Goal: Transaction & Acquisition: Purchase product/service

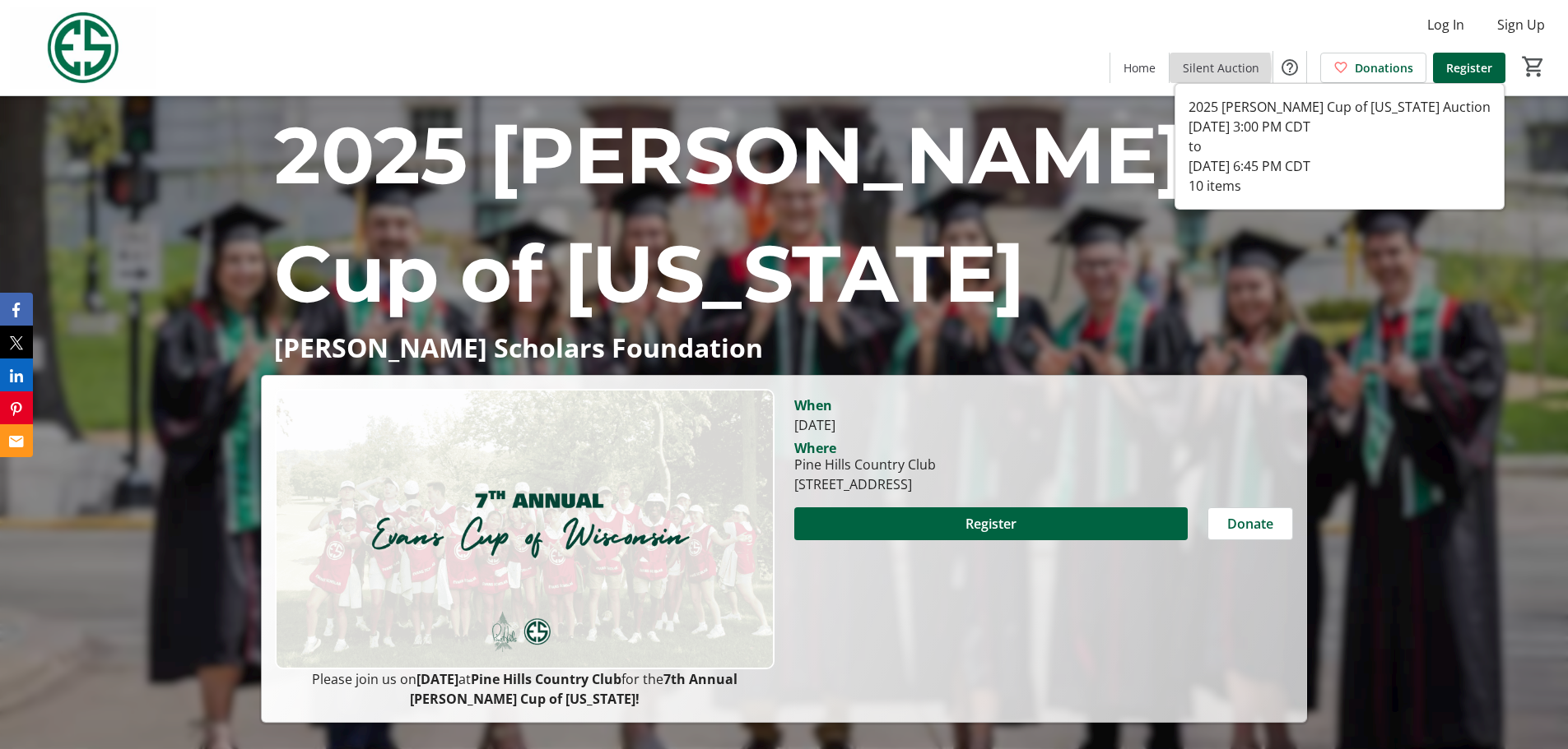
click at [1206, 69] on span "Silent Auction" at bounding box center [1221, 67] width 76 height 17
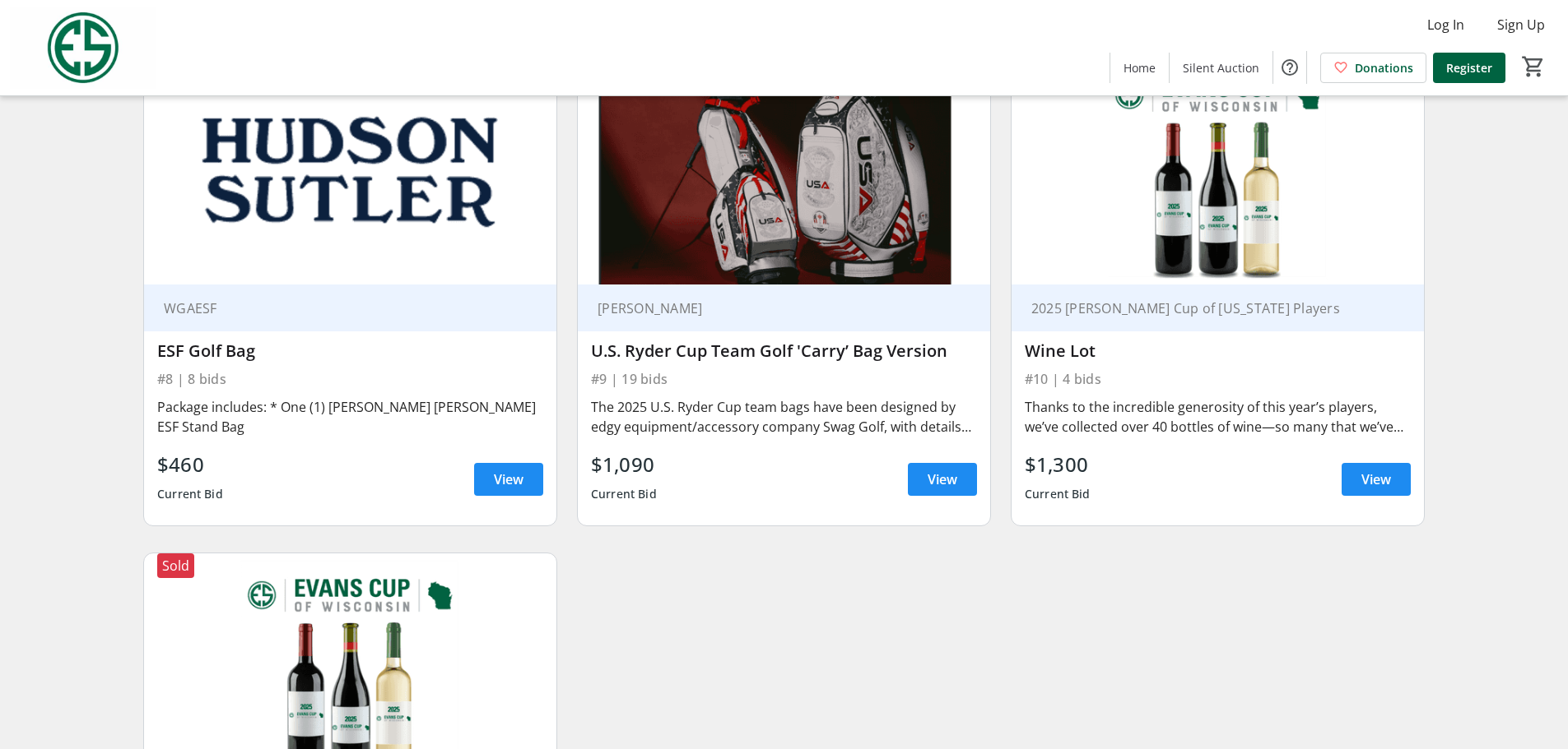
scroll to position [1143, 0]
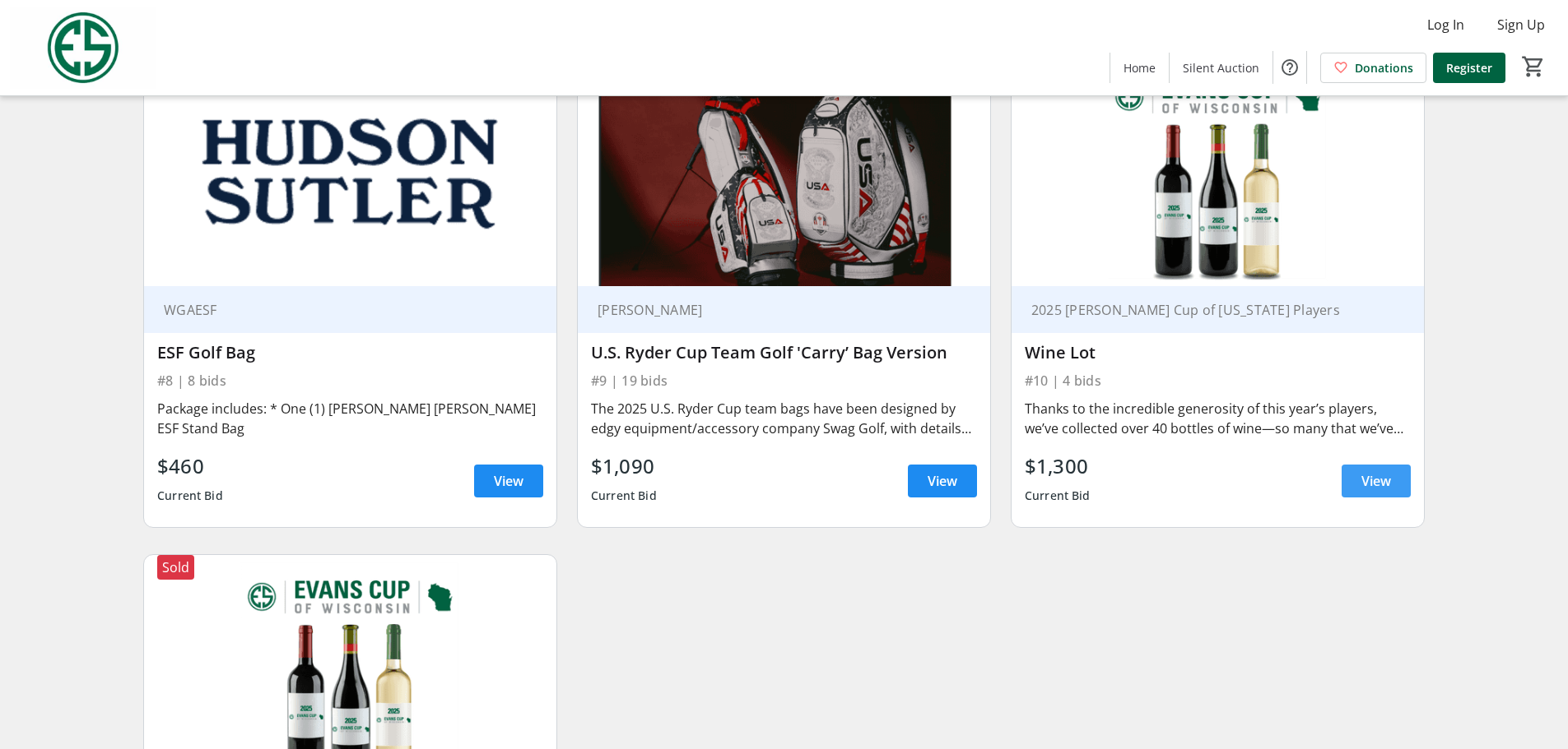
click at [1372, 478] on span "View" at bounding box center [1375, 481] width 30 height 20
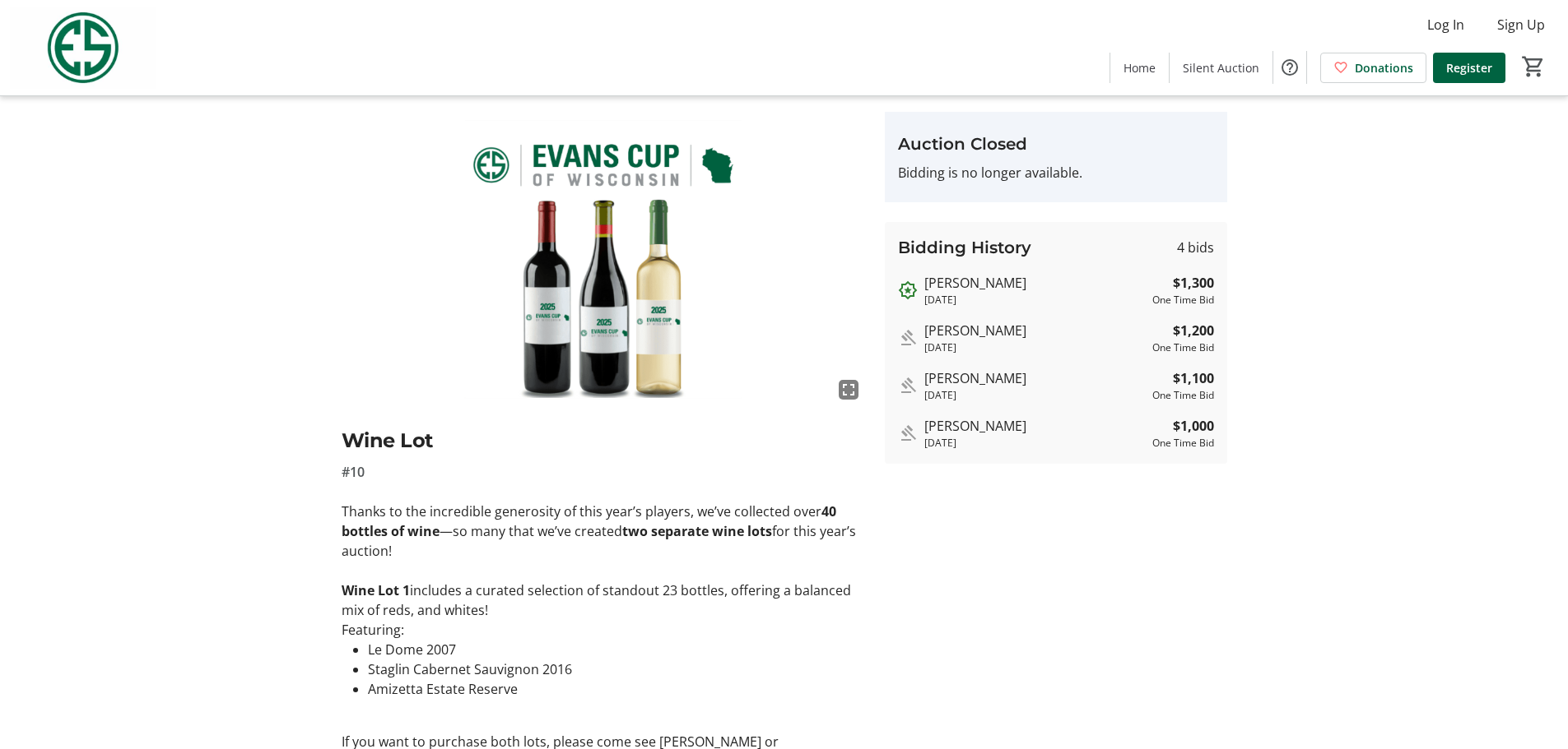
scroll to position [82, 0]
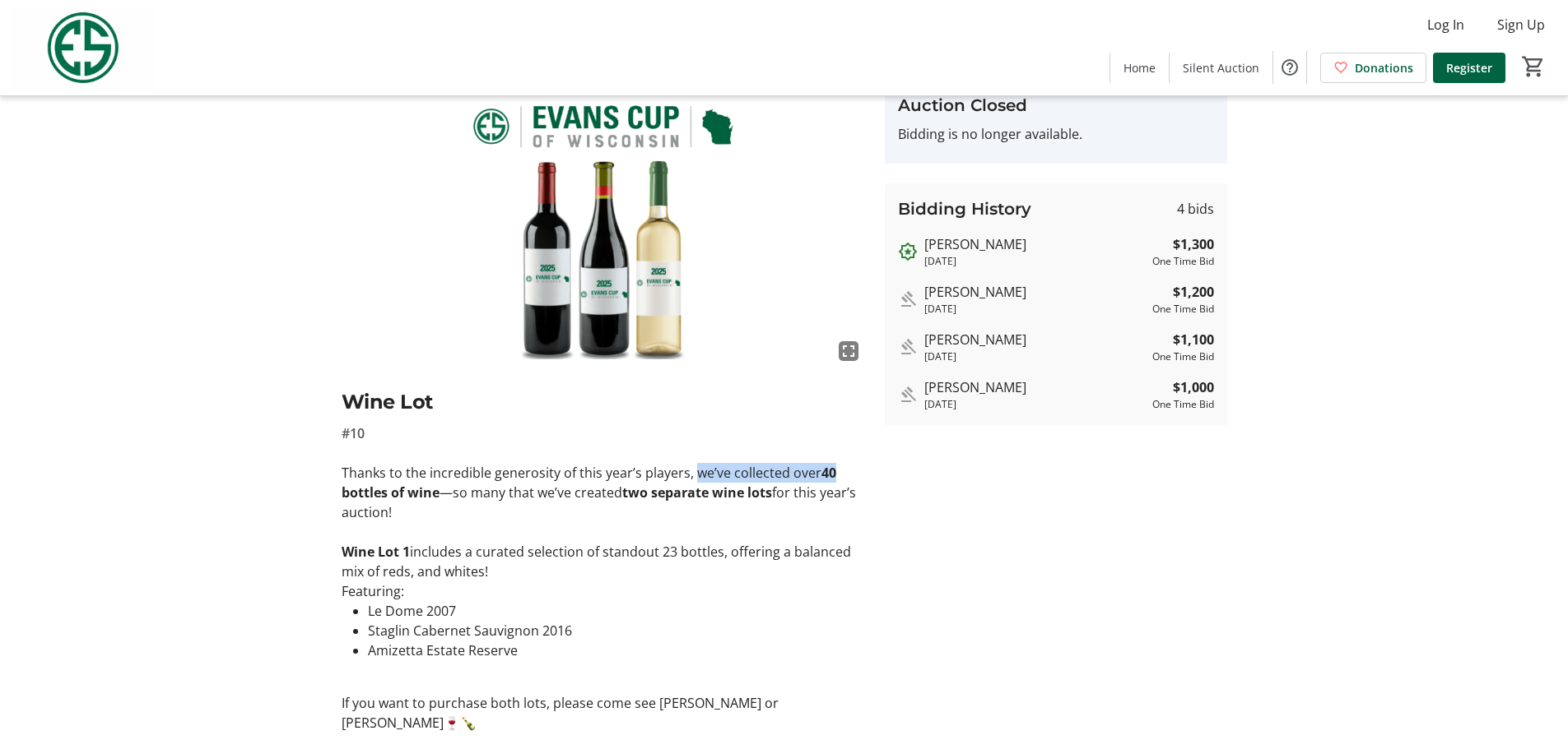
drag, startPoint x: 695, startPoint y: 475, endPoint x: 852, endPoint y: 471, distance: 157.1
click at [852, 471] on p "Thanks to the incredible generosity of this year’s players, we’ve collected ove…" at bounding box center [604, 493] width 524 height 59
click at [830, 526] on p at bounding box center [604, 532] width 524 height 20
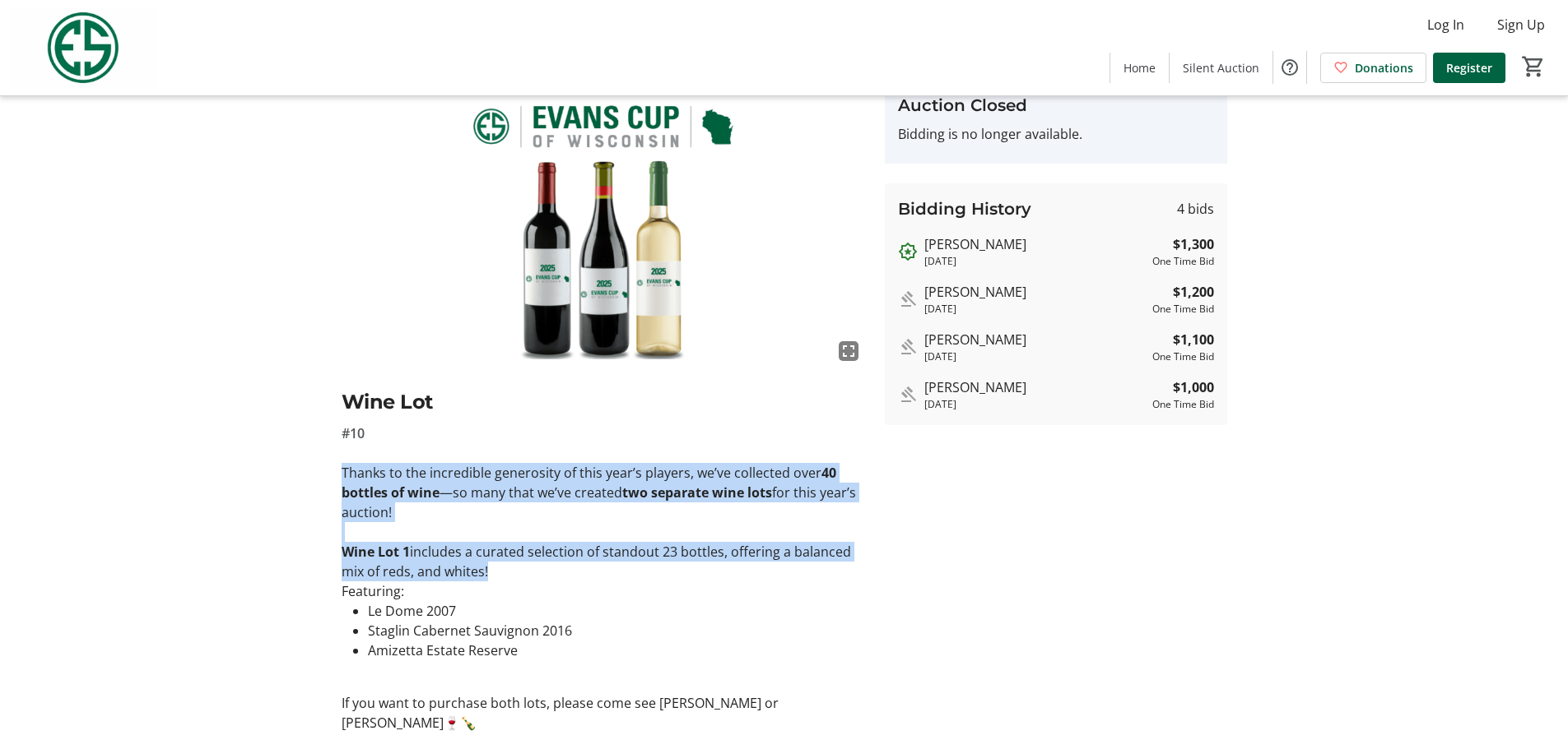
drag, startPoint x: 339, startPoint y: 471, endPoint x: 632, endPoint y: 566, distance: 308.0
click at [632, 566] on tr-auction-item-ui "fullscreen Wine Lot #10 Thanks to the incredible generosity of this year’s play…" at bounding box center [604, 463] width 543 height 781
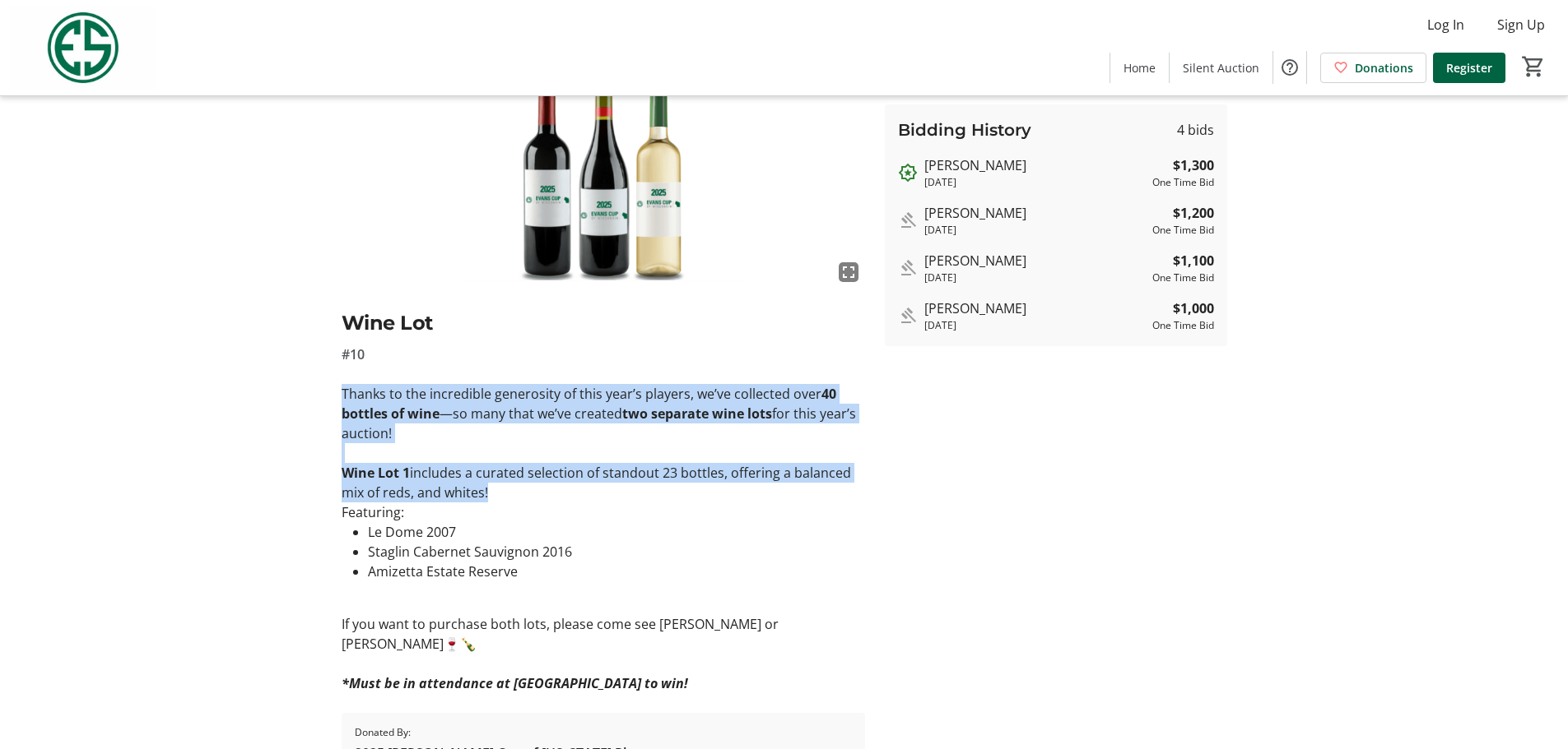
scroll to position [230, 0]
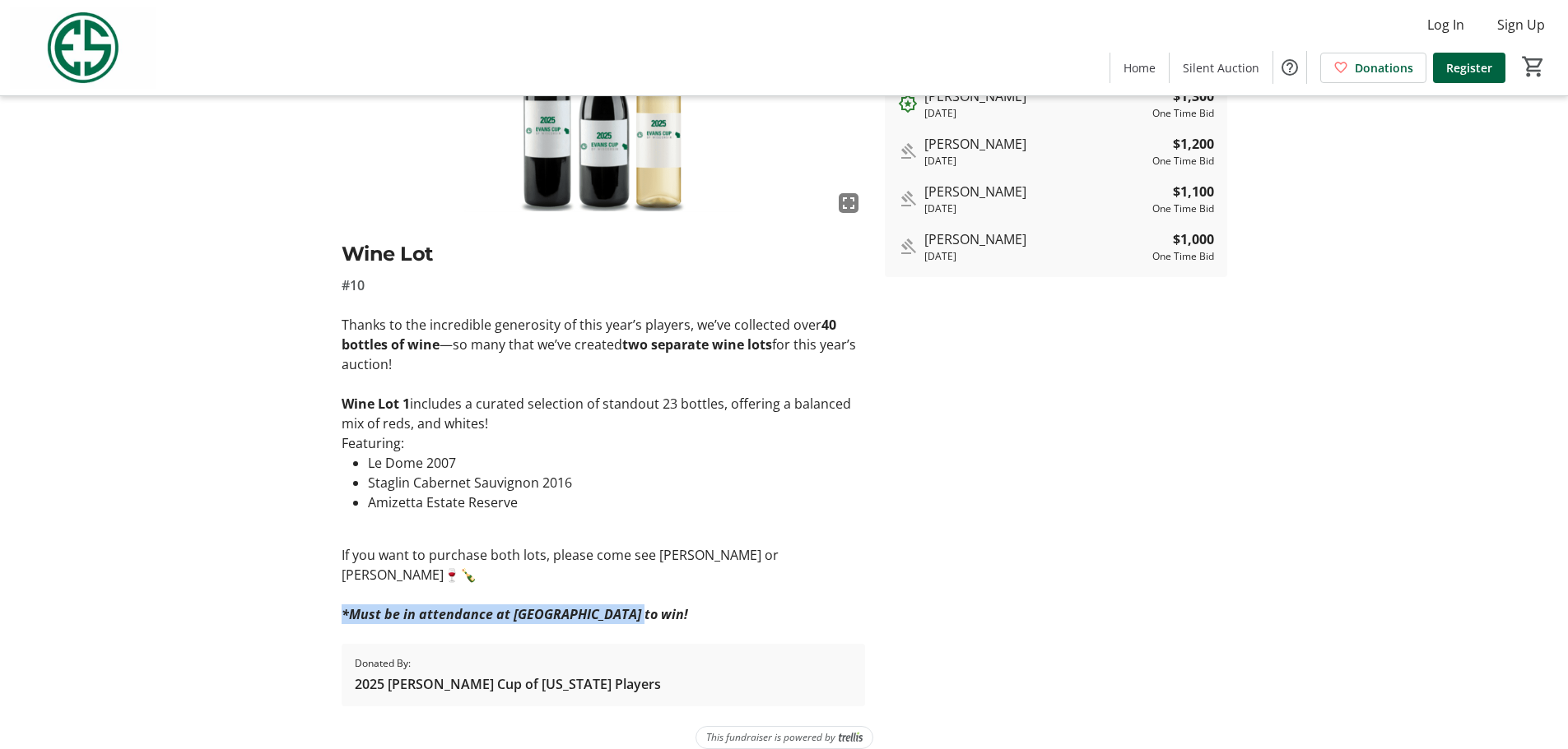
drag, startPoint x: 623, startPoint y: 595, endPoint x: 340, endPoint y: 604, distance: 283.1
click at [340, 604] on tr-auction-item-ui "fullscreen Wine Lot #10 Thanks to the incredible generosity of this year’s play…" at bounding box center [604, 316] width 543 height 781
copy em "*Must be in attendance at Pine Hills to win!"
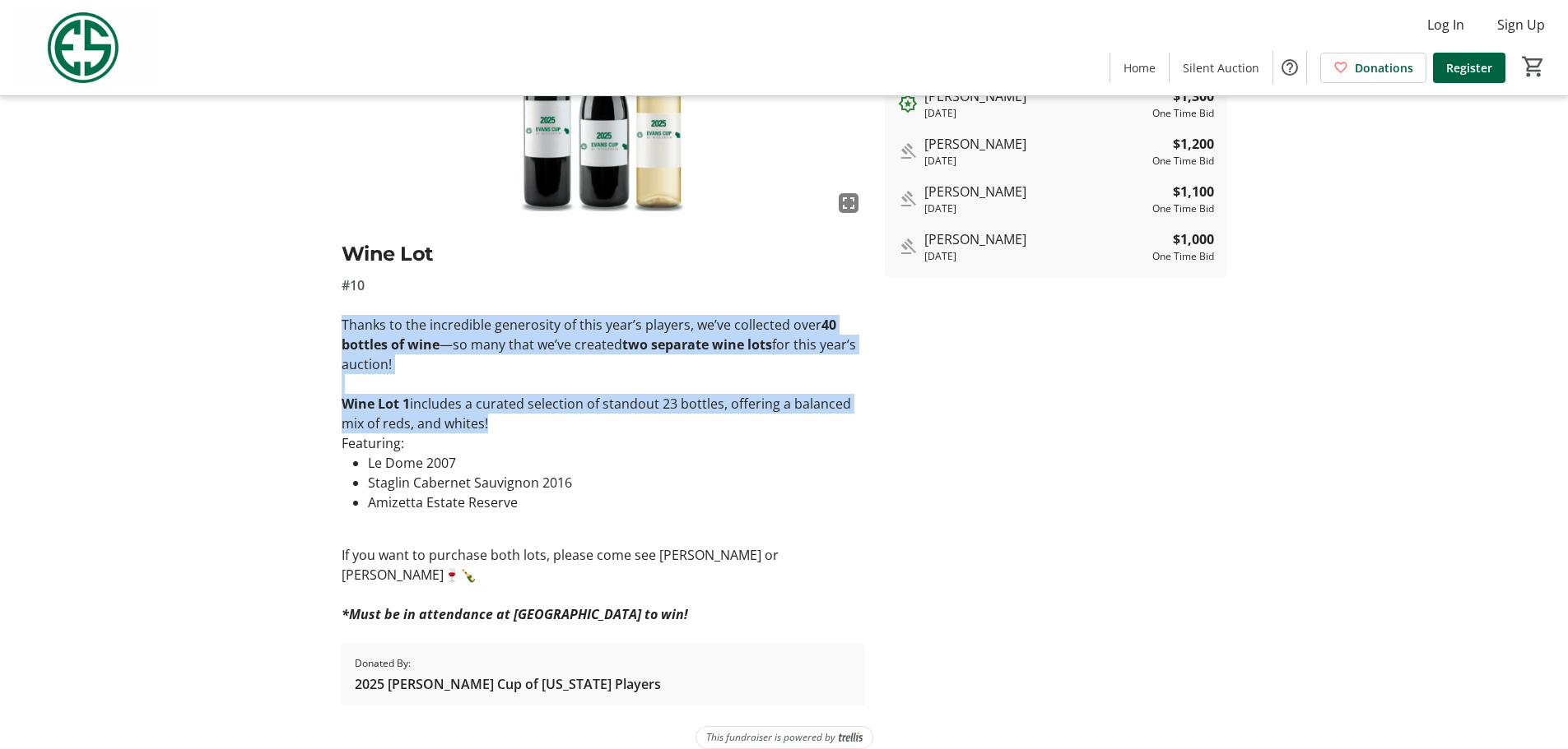
drag, startPoint x: 343, startPoint y: 320, endPoint x: 742, endPoint y: 431, distance: 414.2
click at [742, 431] on tr-auction-item-ui "fullscreen Wine Lot #10 Thanks to the incredible generosity of this year’s play…" at bounding box center [604, 316] width 543 height 781
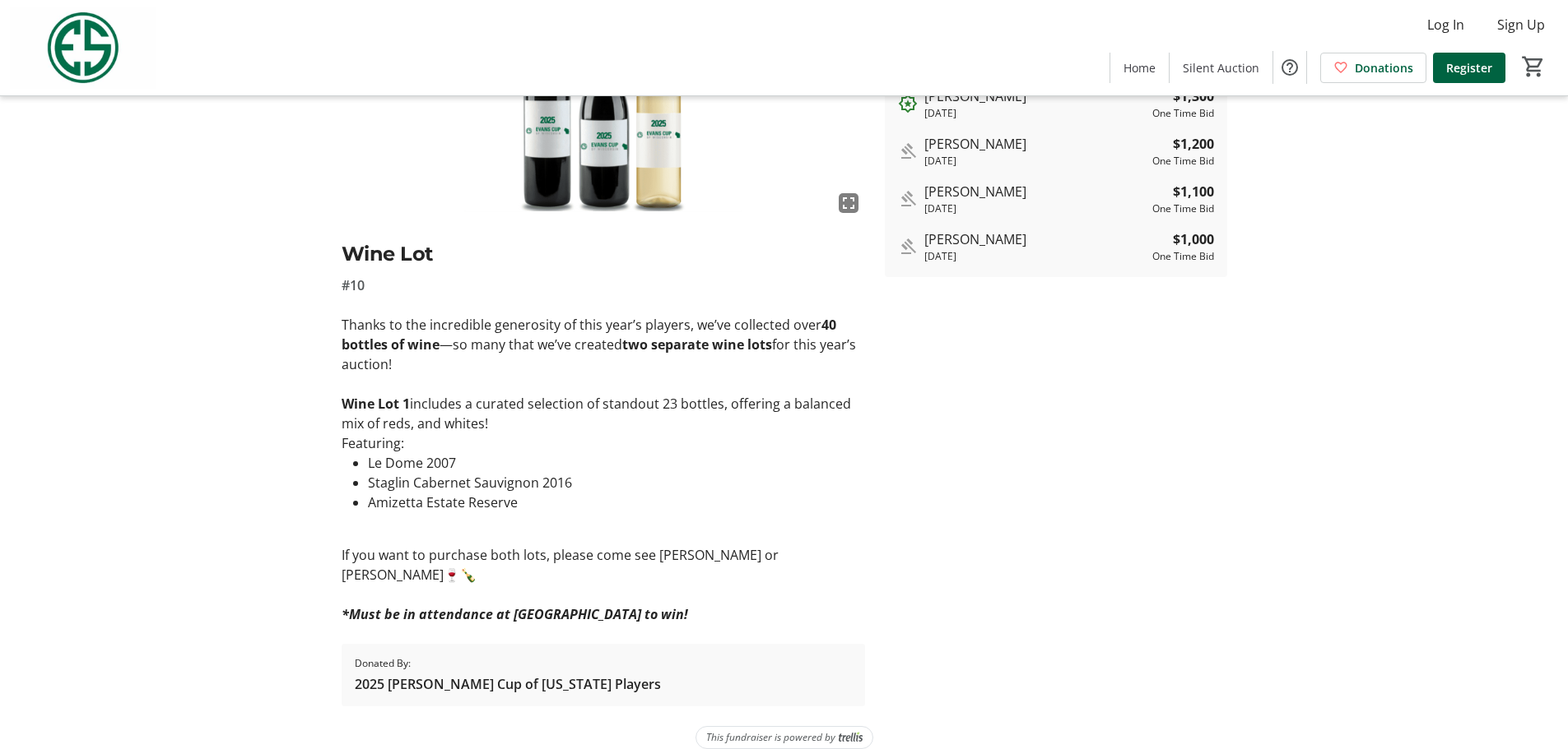
click at [704, 435] on p "Featuring:" at bounding box center [604, 443] width 524 height 20
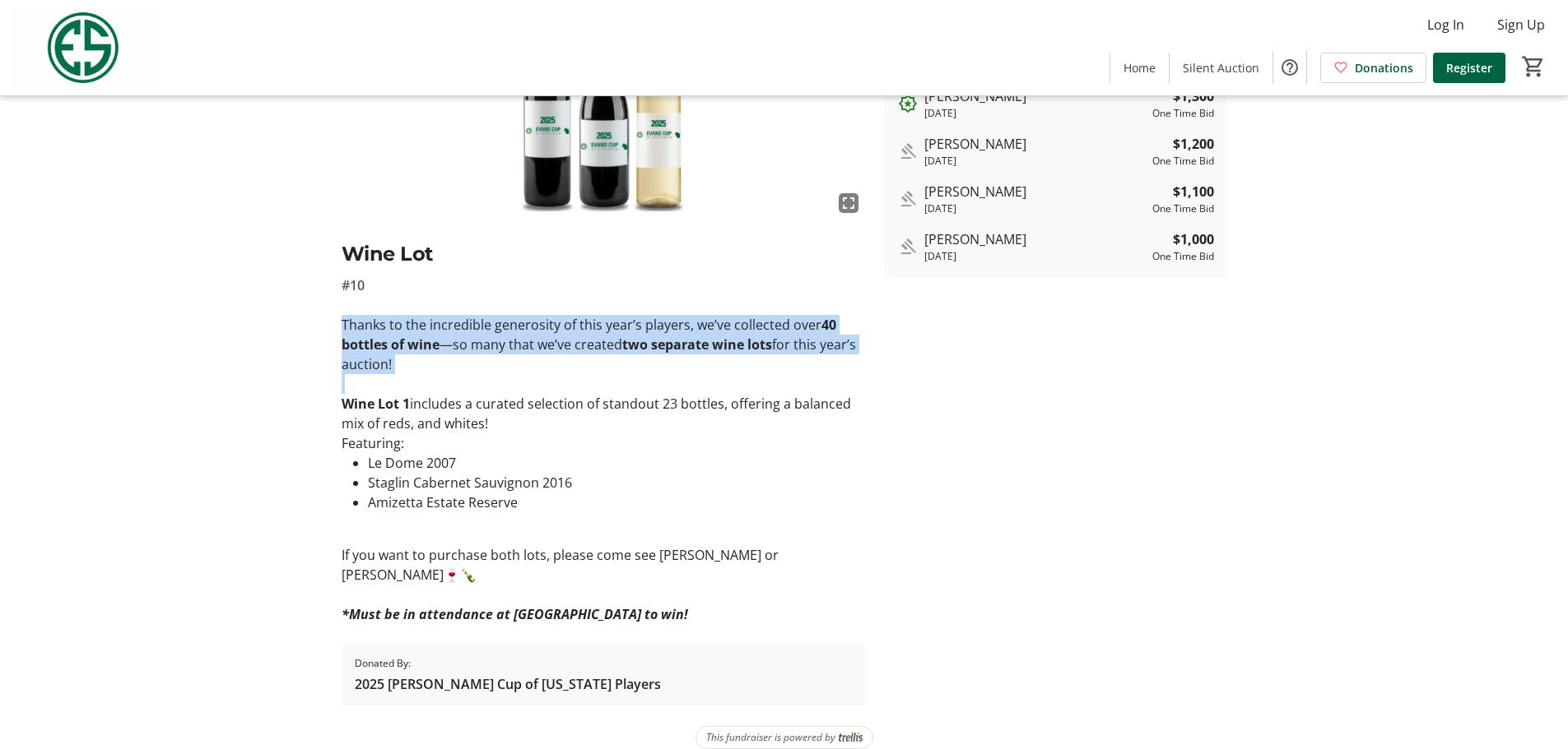
drag, startPoint x: 343, startPoint y: 324, endPoint x: 866, endPoint y: 371, distance: 525.1
click at [867, 376] on tr-auction-item-ui "fullscreen Wine Lot #10 Thanks to the incredible generosity of this year’s play…" at bounding box center [604, 316] width 543 height 781
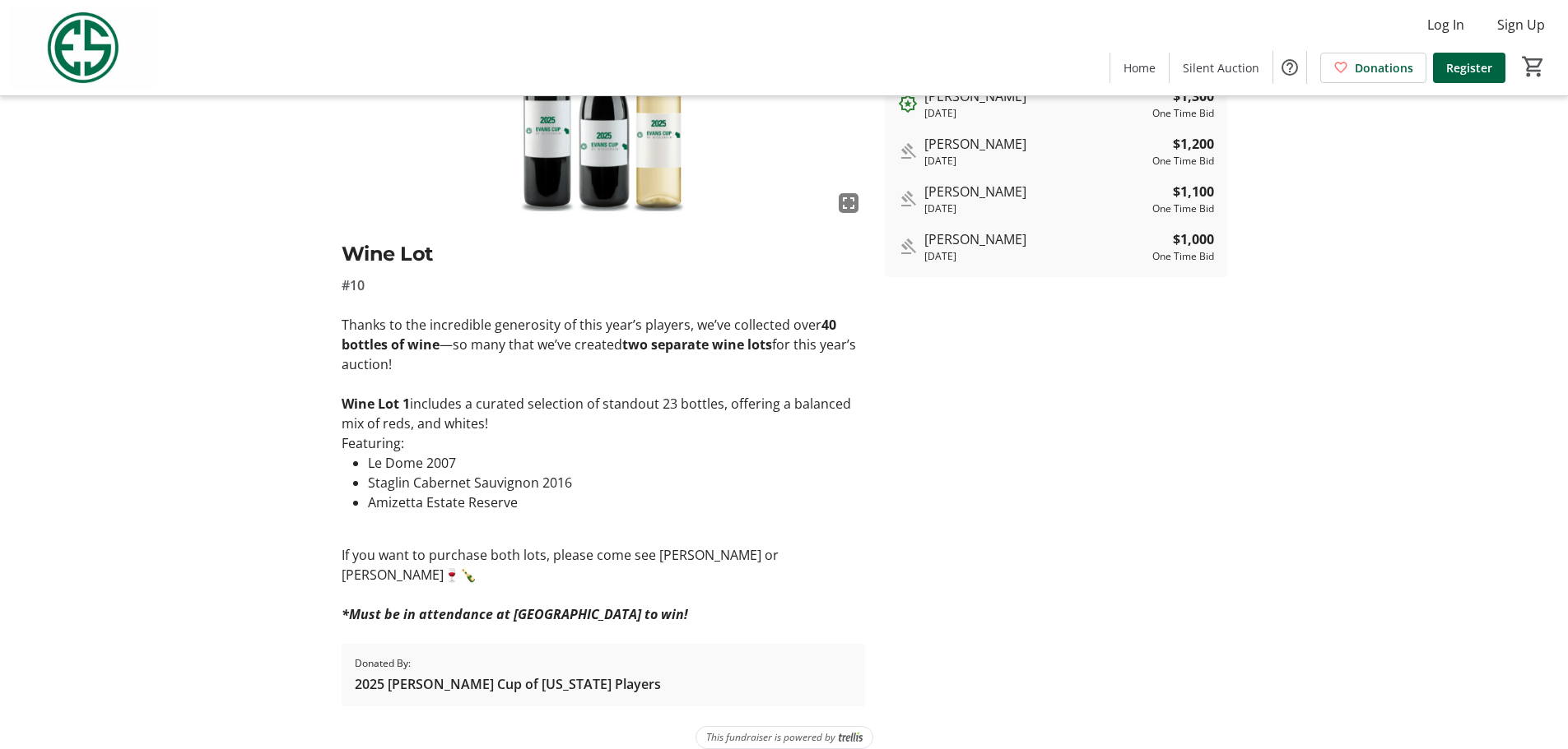
click at [758, 484] on li "Staglin Cabernet Sauvignon 2016" at bounding box center [616, 483] width 497 height 20
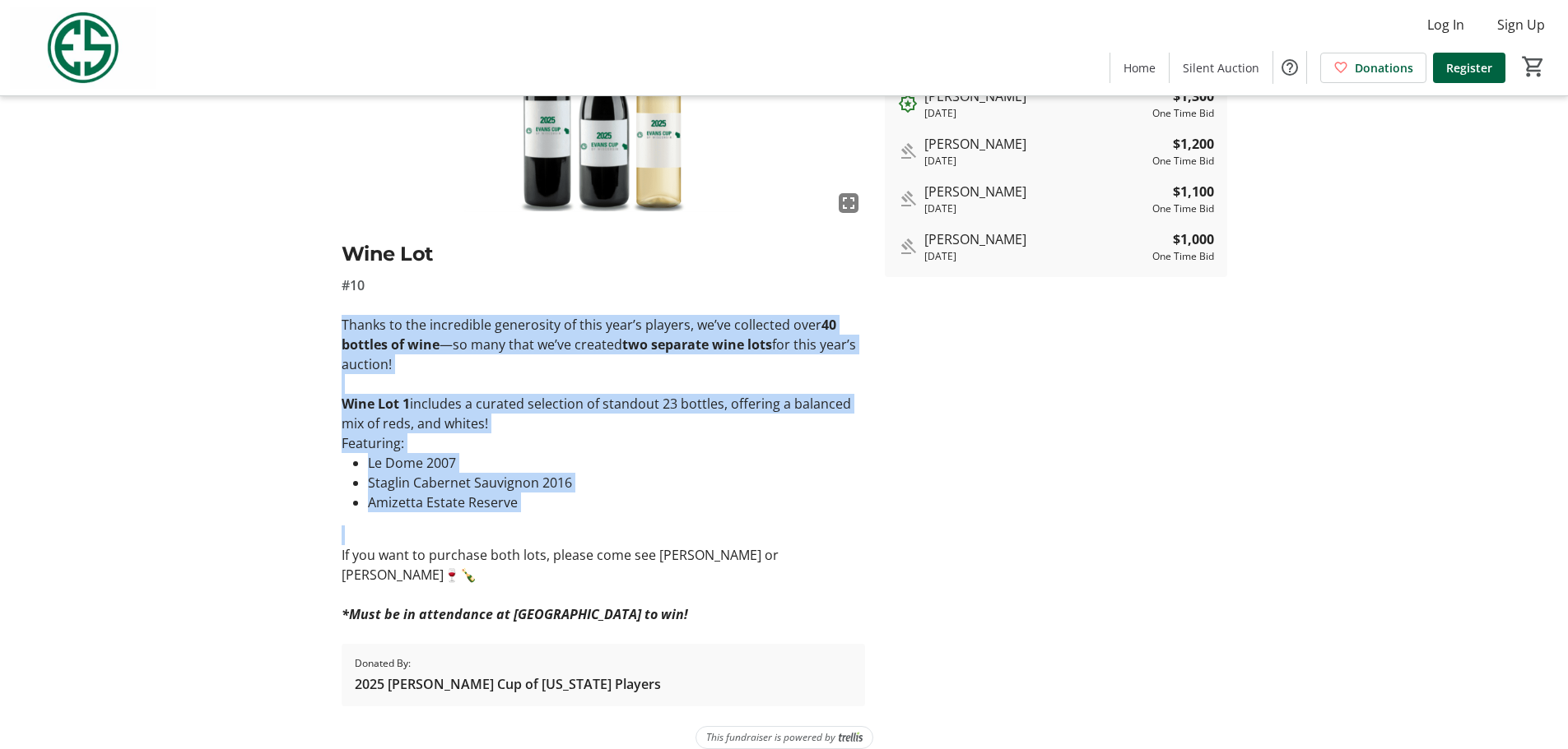
drag, startPoint x: 337, startPoint y: 326, endPoint x: 633, endPoint y: 535, distance: 362.3
click at [633, 535] on tr-auction-item-ui "fullscreen Wine Lot #10 Thanks to the incredible generosity of this year’s play…" at bounding box center [604, 316] width 543 height 781
copy div "Thanks to the incredible generosity of this year’s players, we’ve collected ove…"
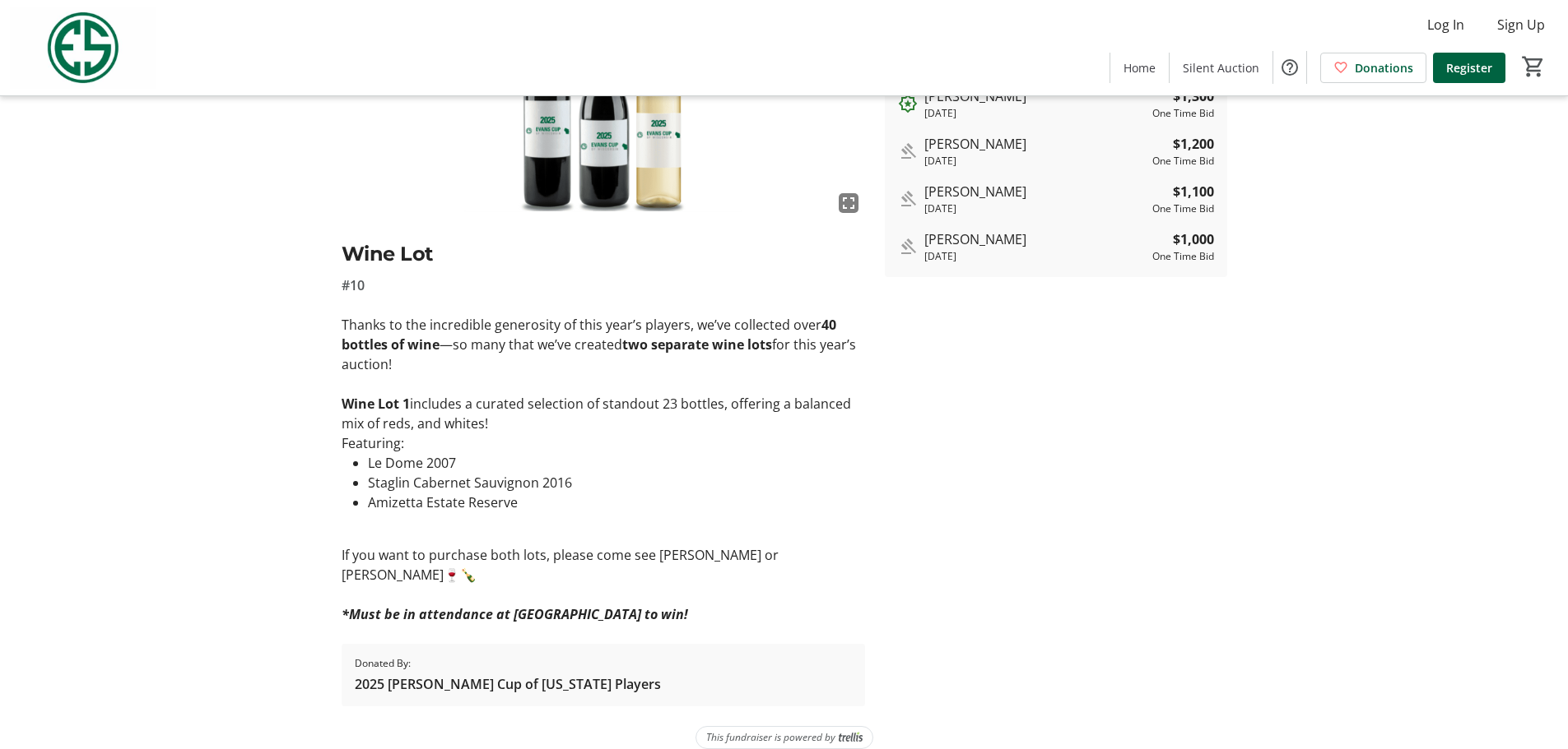
click at [1083, 428] on tr-auction-item-bidding-ui "Auction Closed Bidding is no longer available. Bidding History 4 bids John Neff…" at bounding box center [1056, 316] width 363 height 781
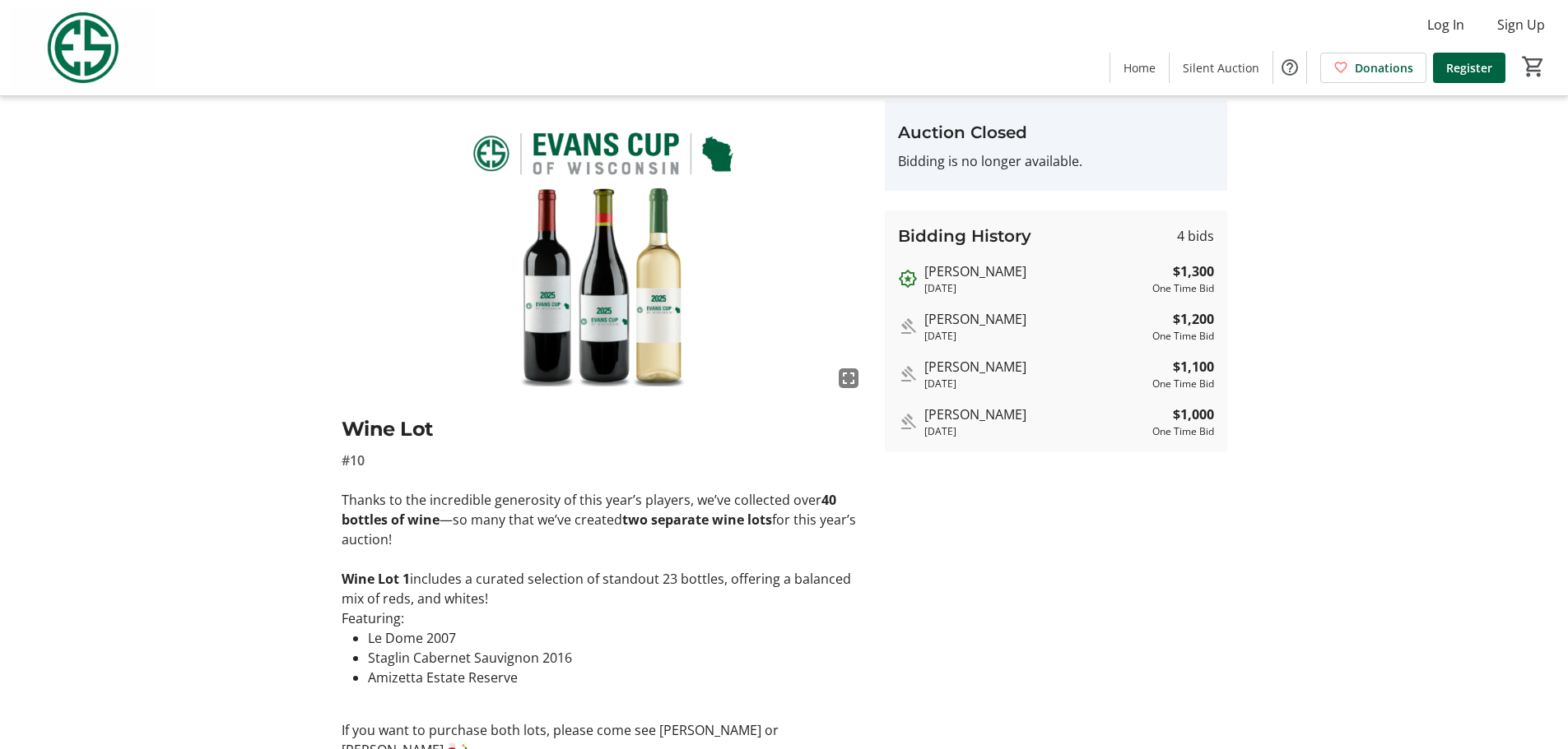
scroll to position [0, 0]
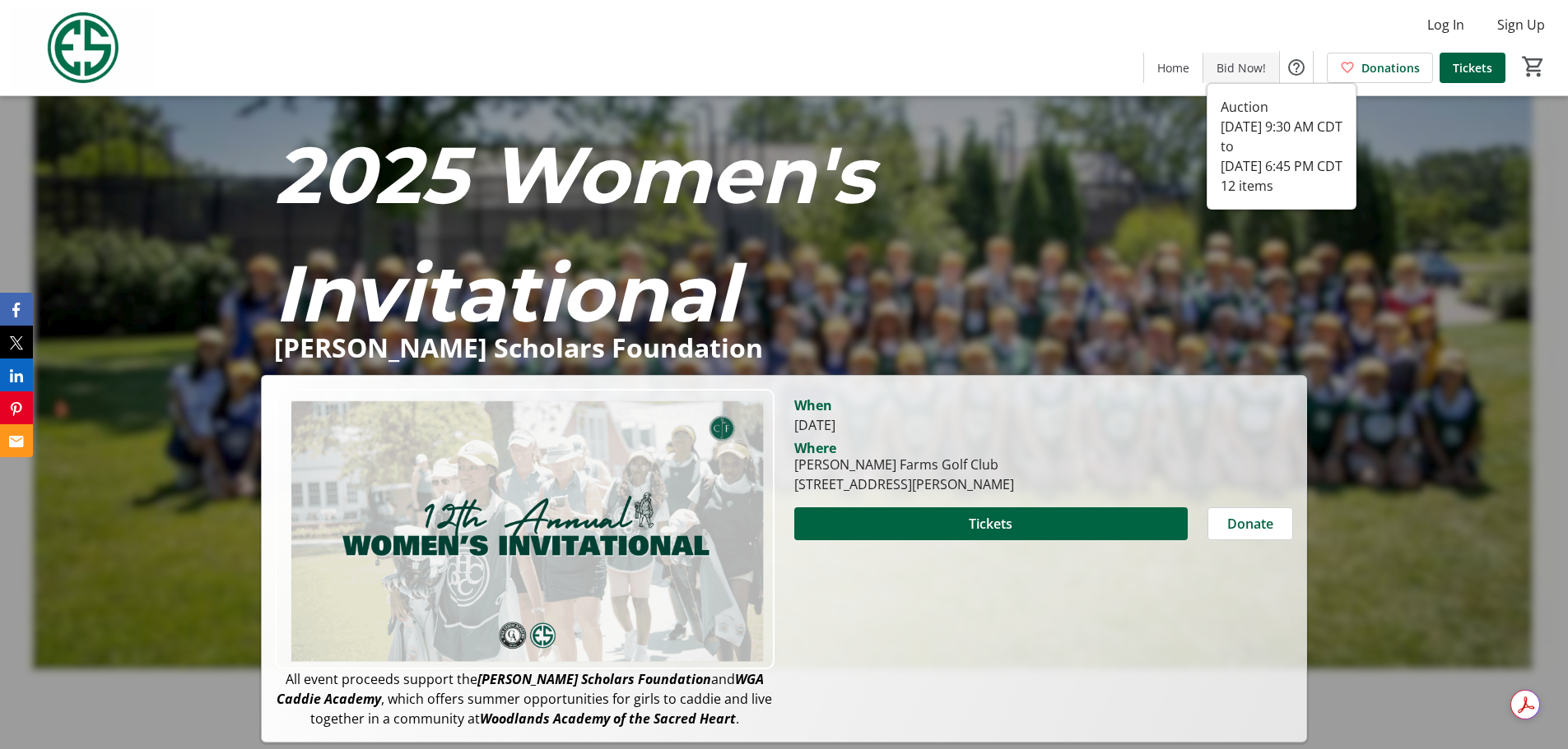
click at [1249, 67] on span "Bid Now!" at bounding box center [1241, 67] width 49 height 17
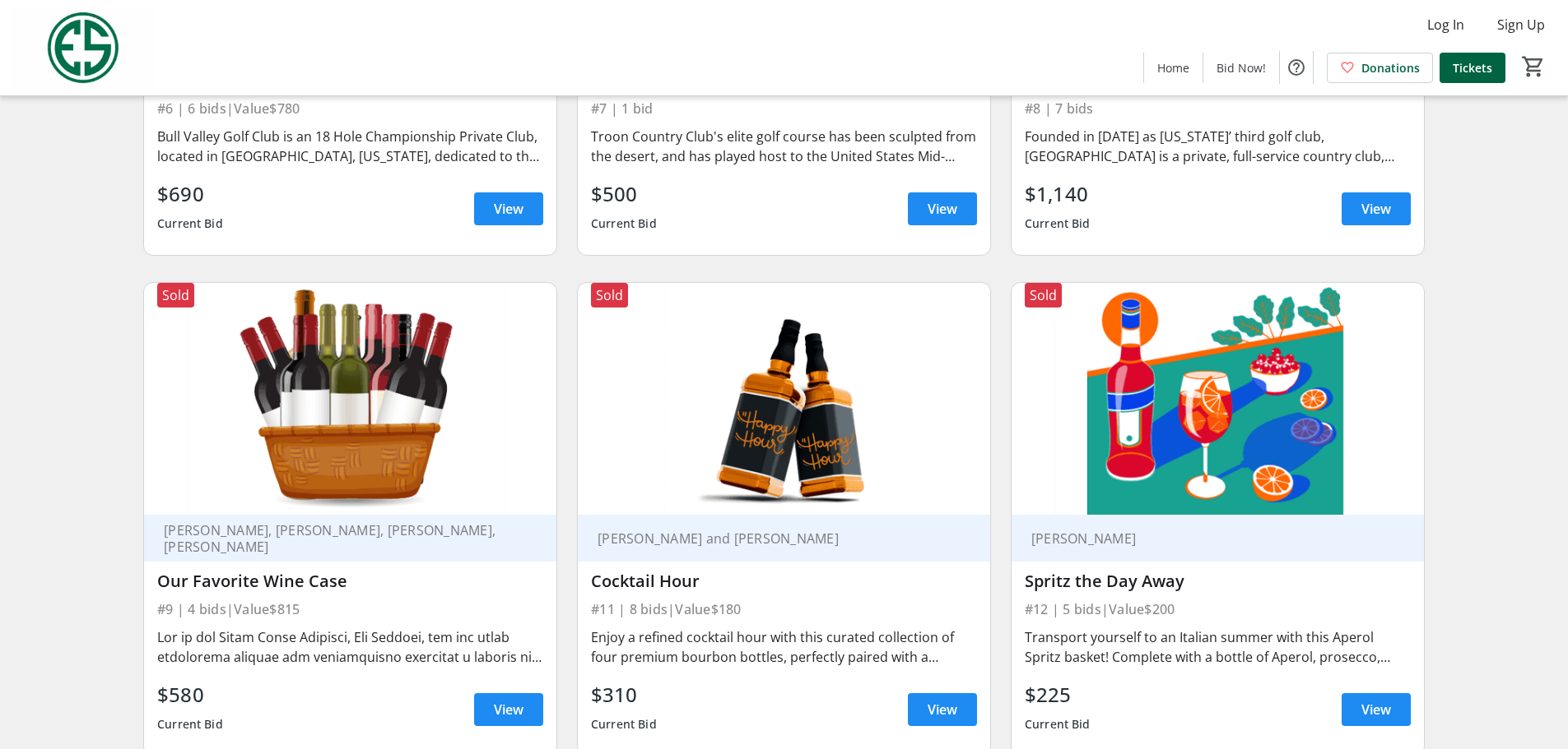
scroll to position [1472, 0]
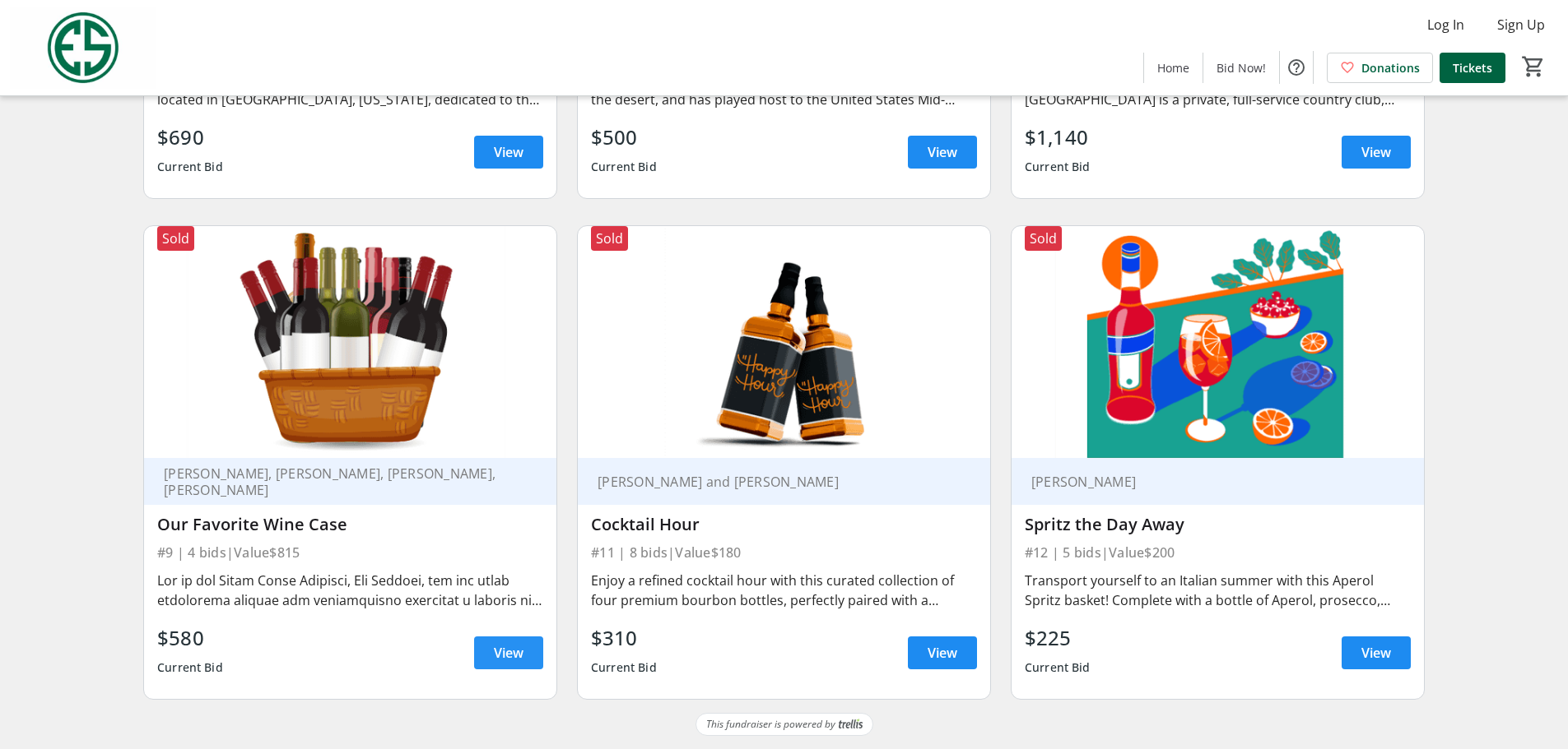
click at [484, 655] on span at bounding box center [508, 653] width 69 height 40
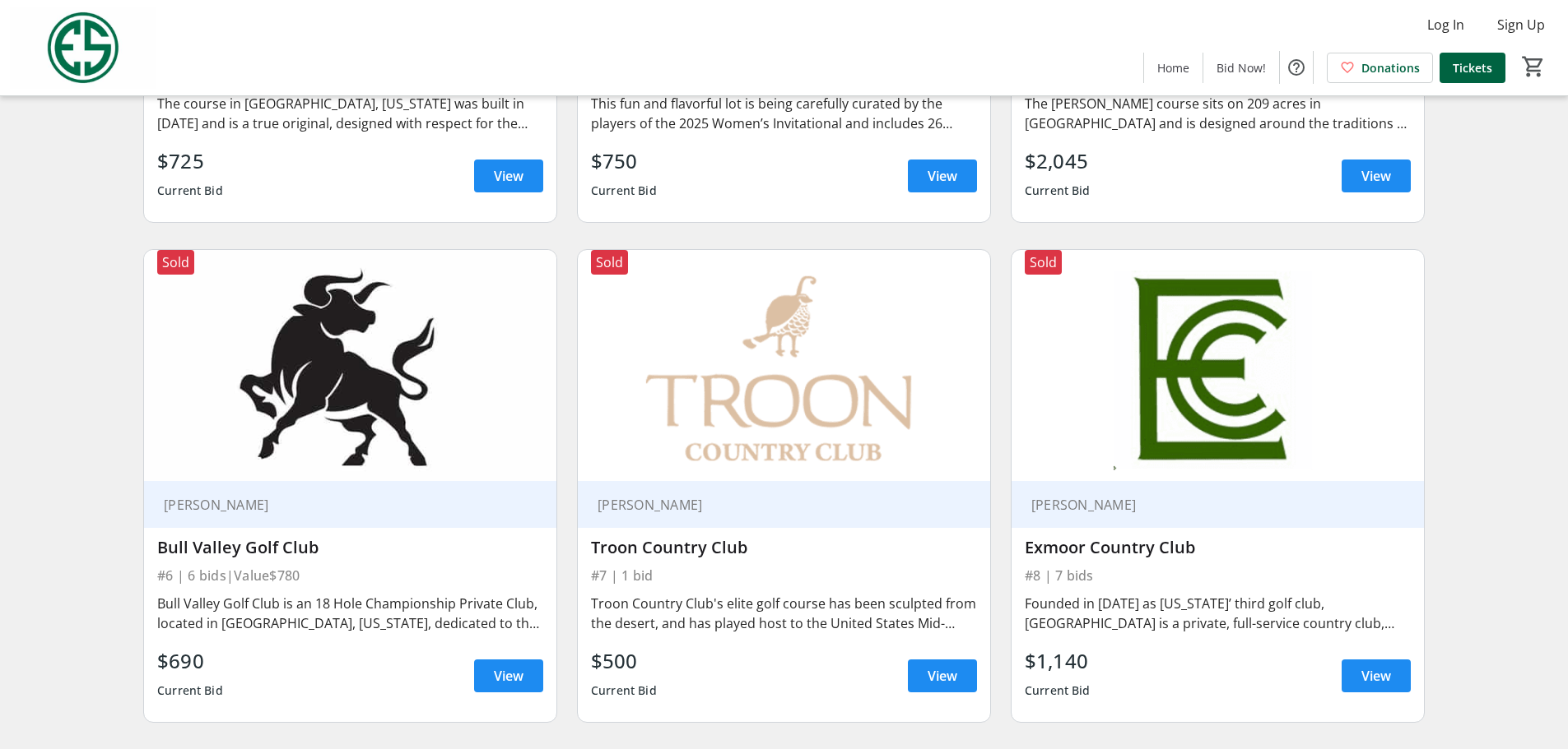
scroll to position [731, 0]
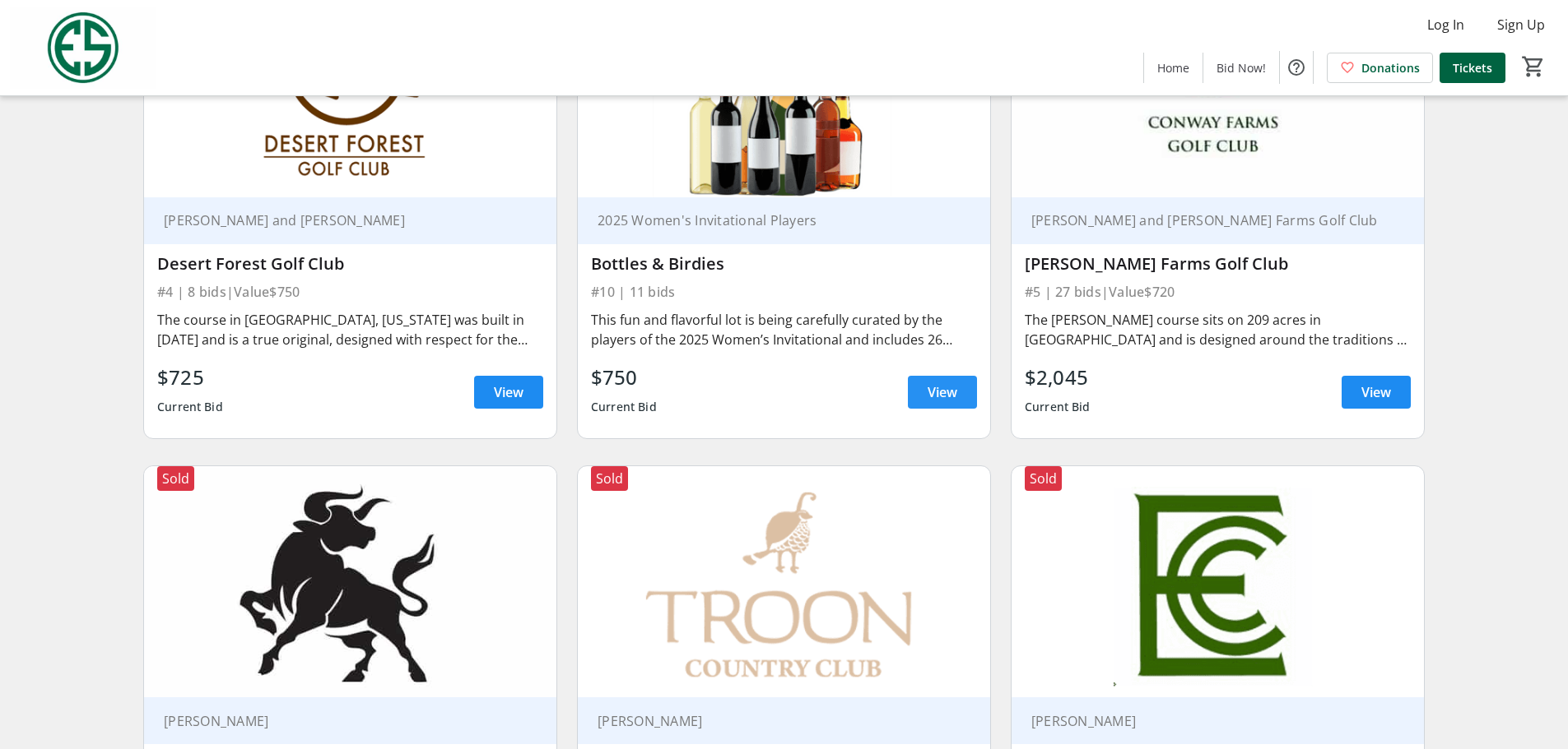
click at [944, 393] on span "View" at bounding box center [942, 392] width 30 height 20
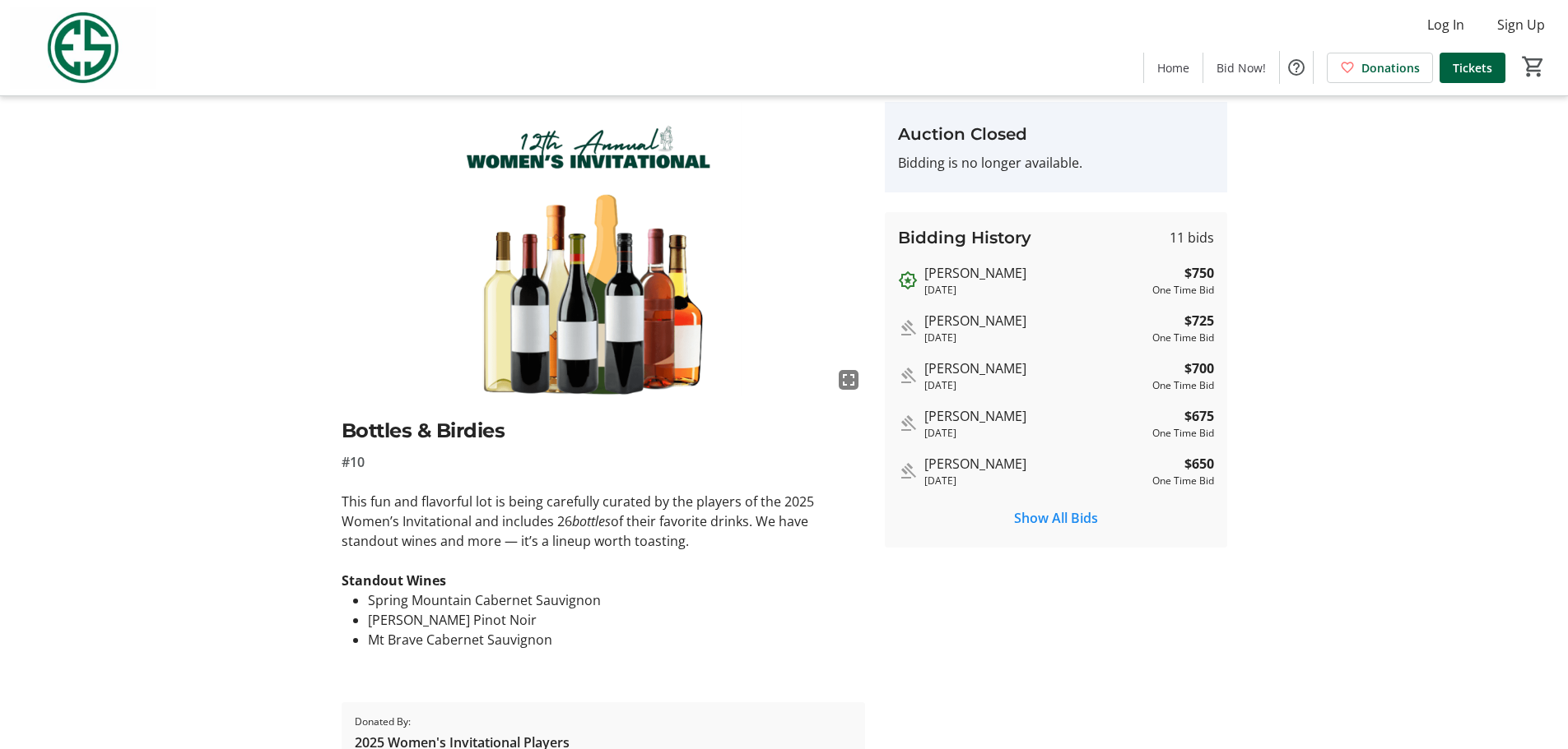
scroll to position [82, 0]
